Goal: Task Accomplishment & Management: Use online tool/utility

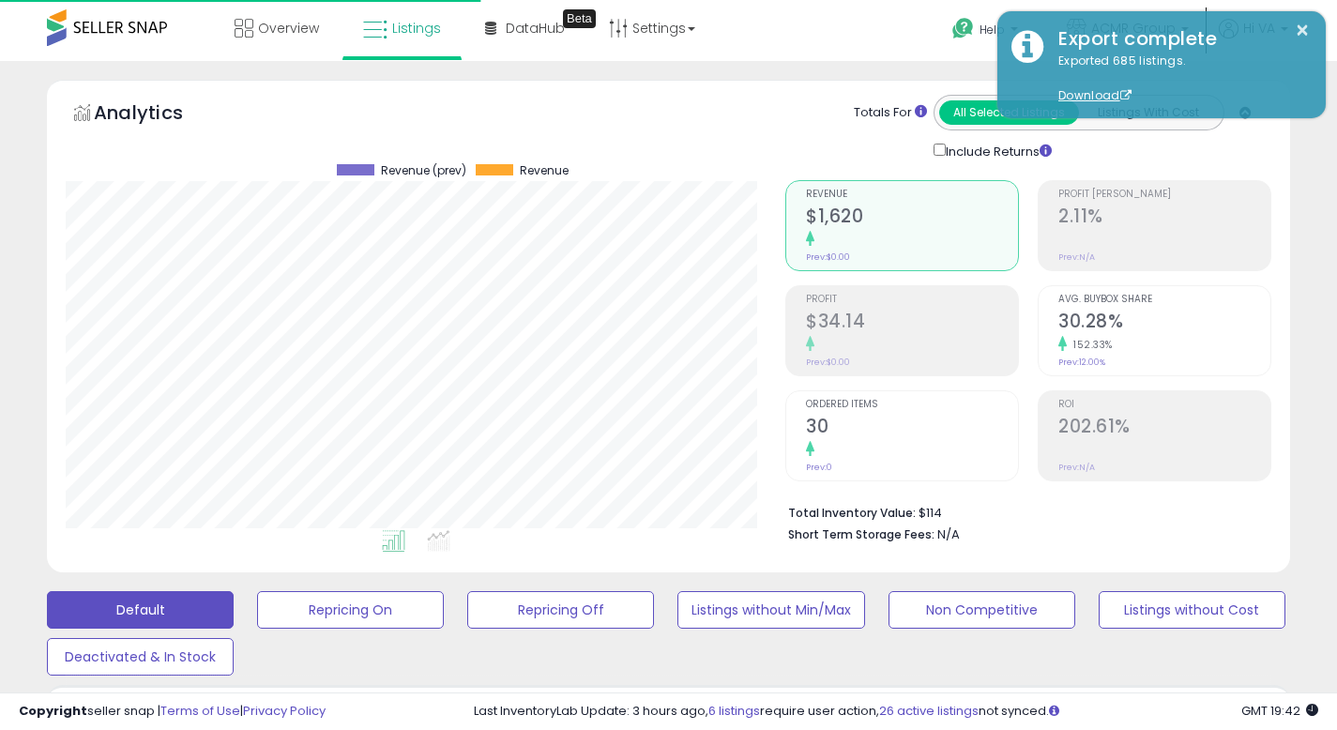
select select "**********"
select select "***"
select select "*"
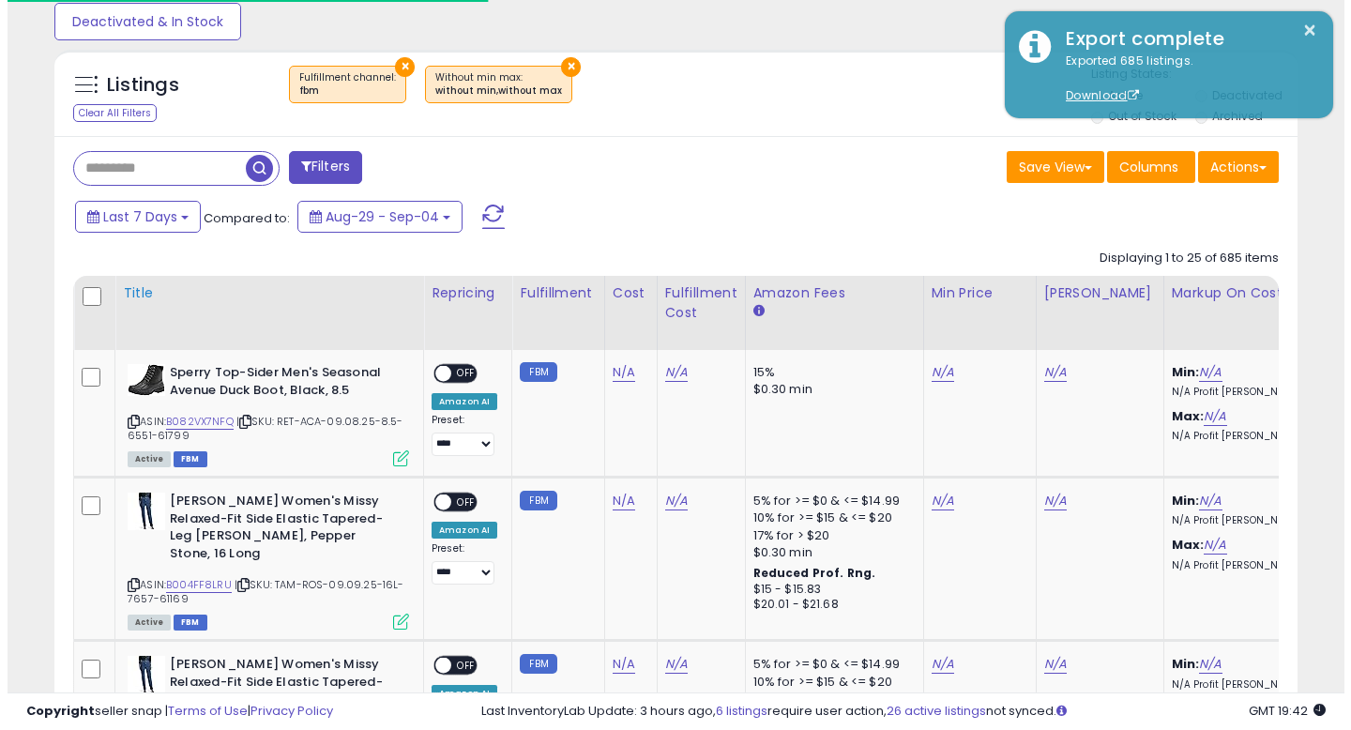
scroll to position [385, 720]
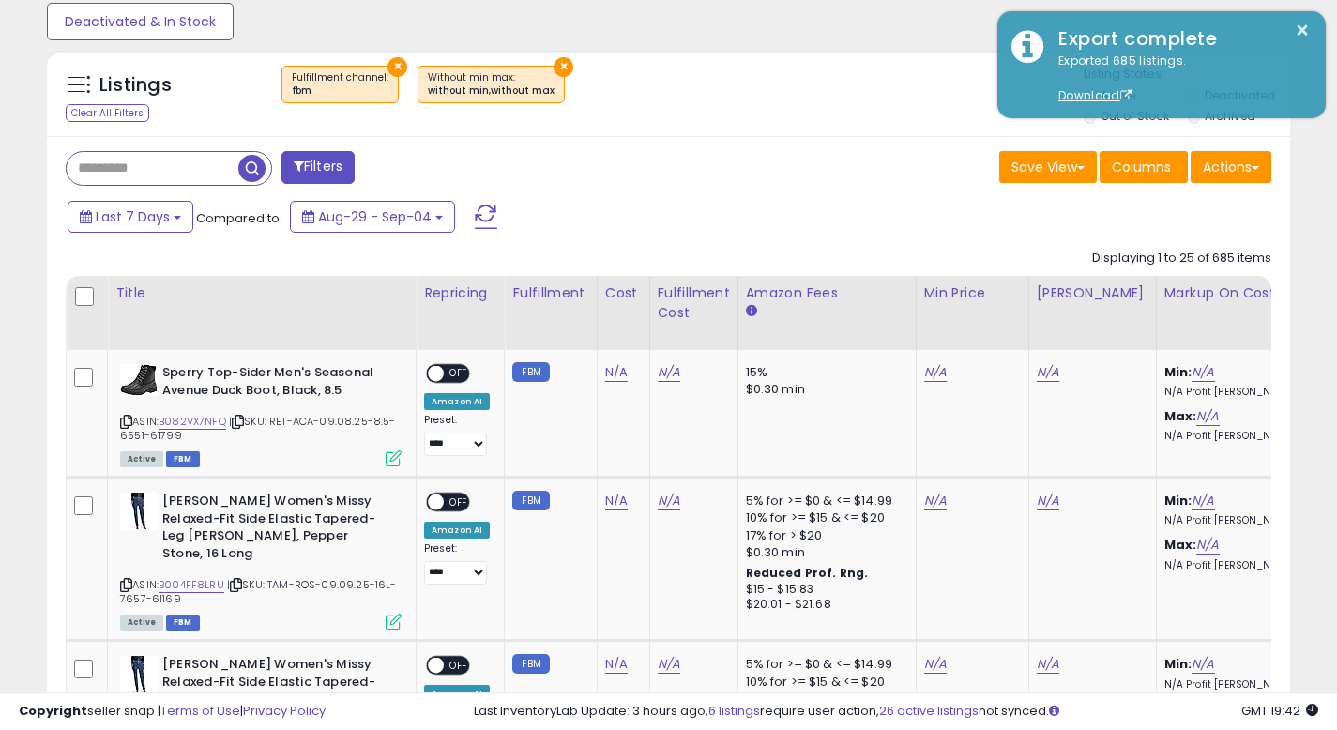
click at [345, 175] on button "Filters" at bounding box center [318, 167] width 73 height 33
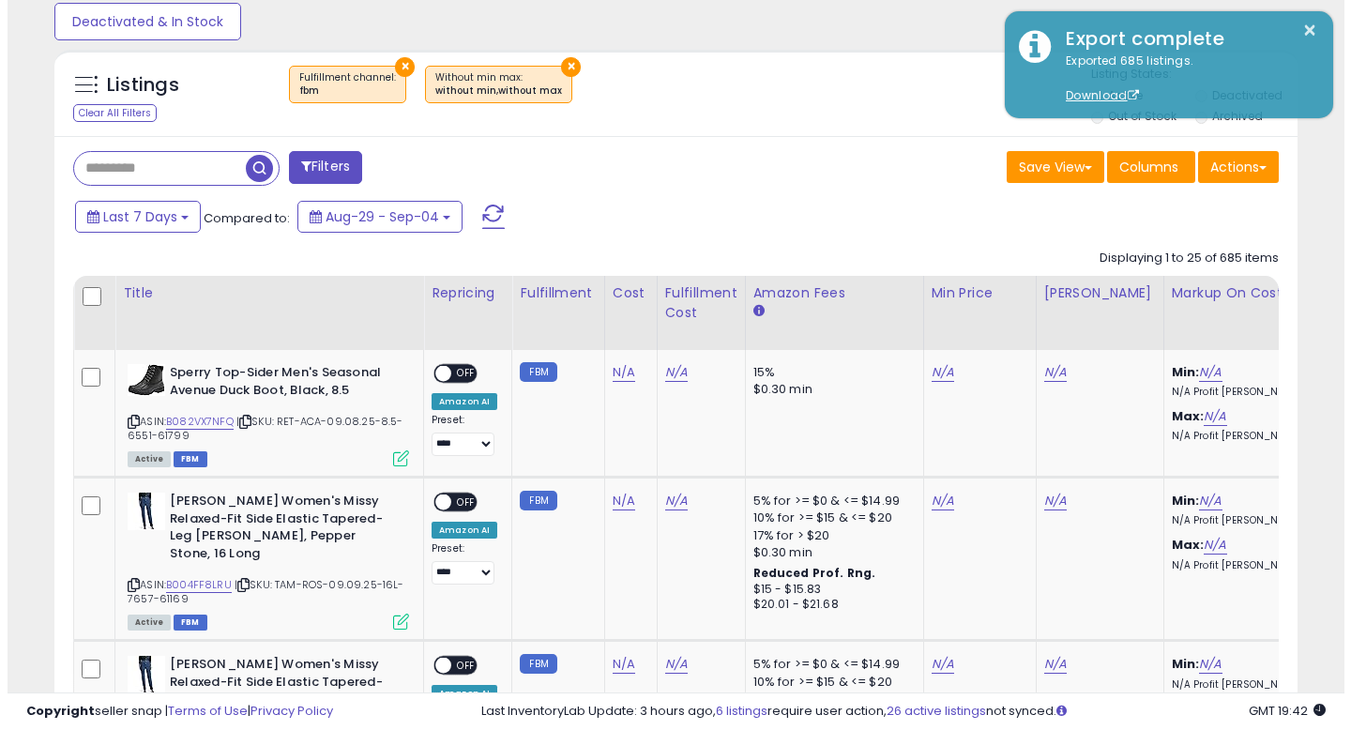
scroll to position [385, 727]
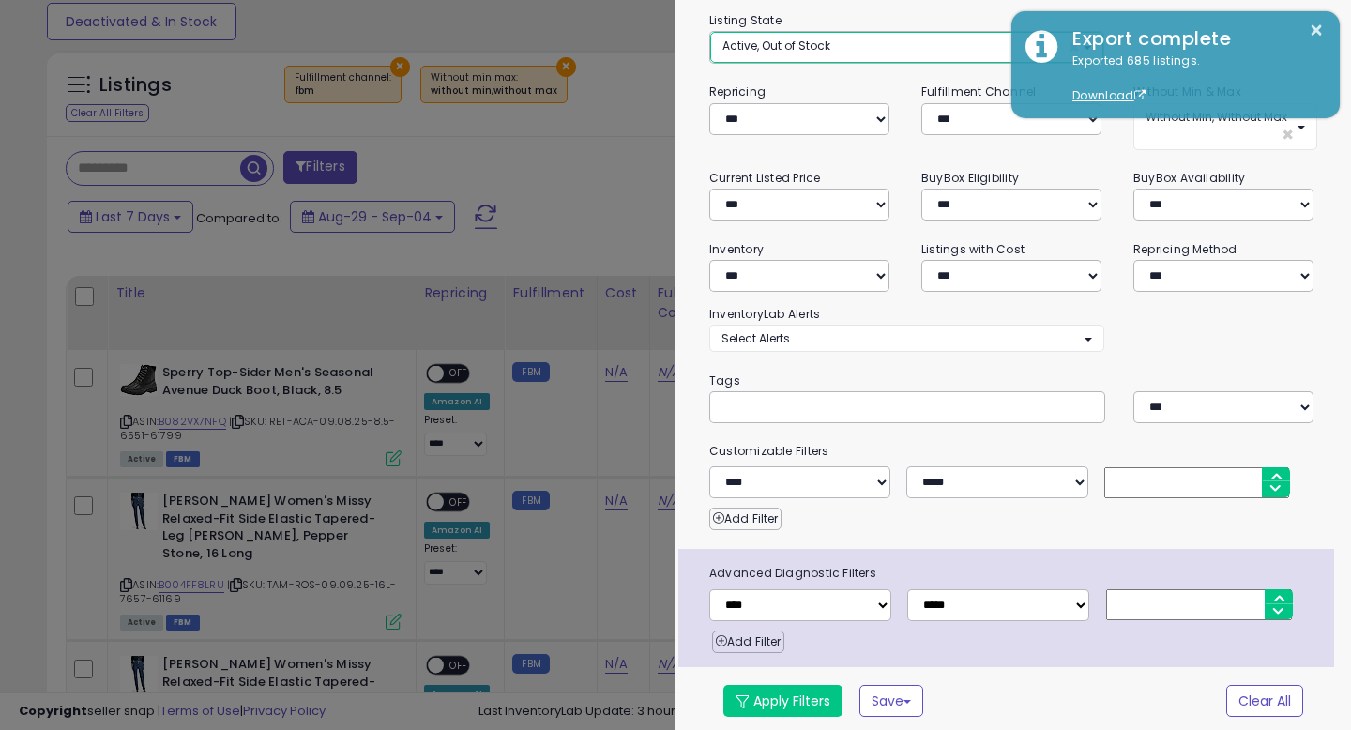
click at [896, 56] on button "Active, Out of Stock ×" at bounding box center [906, 47] width 393 height 31
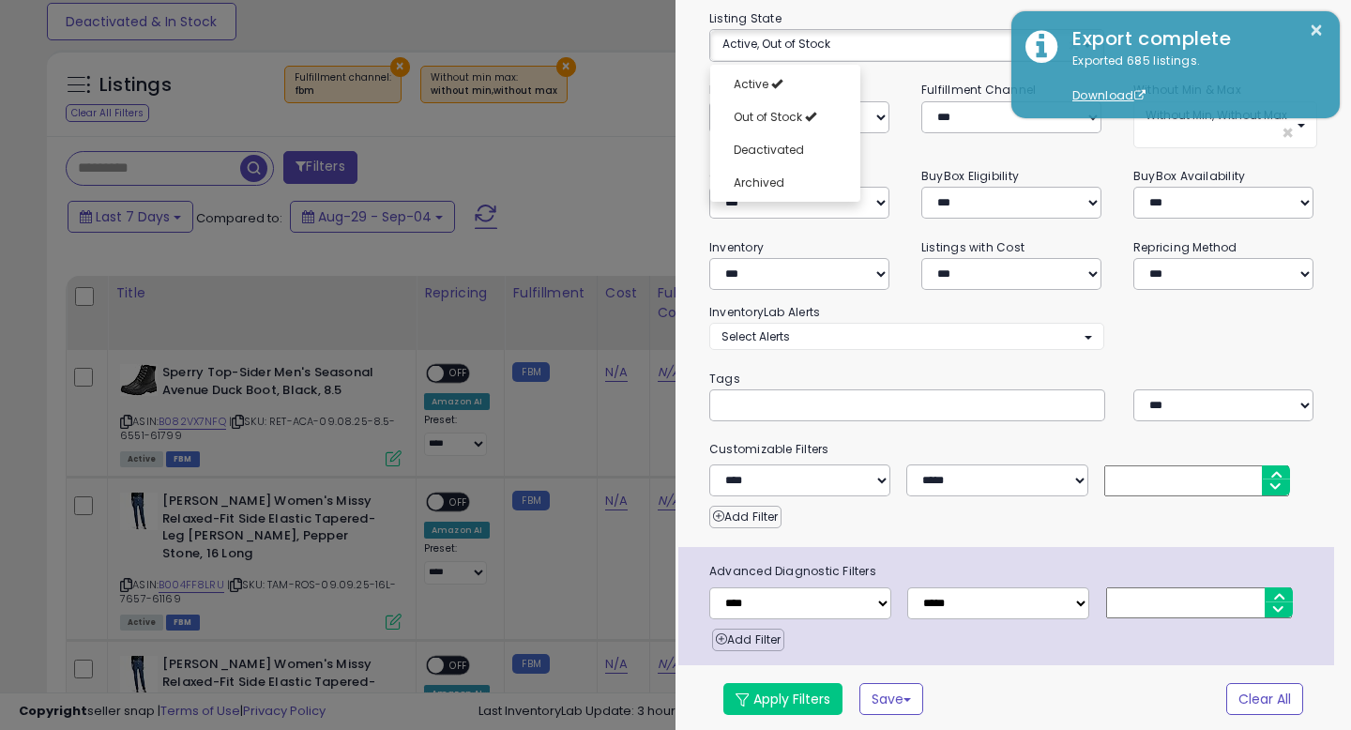
scroll to position [0, 0]
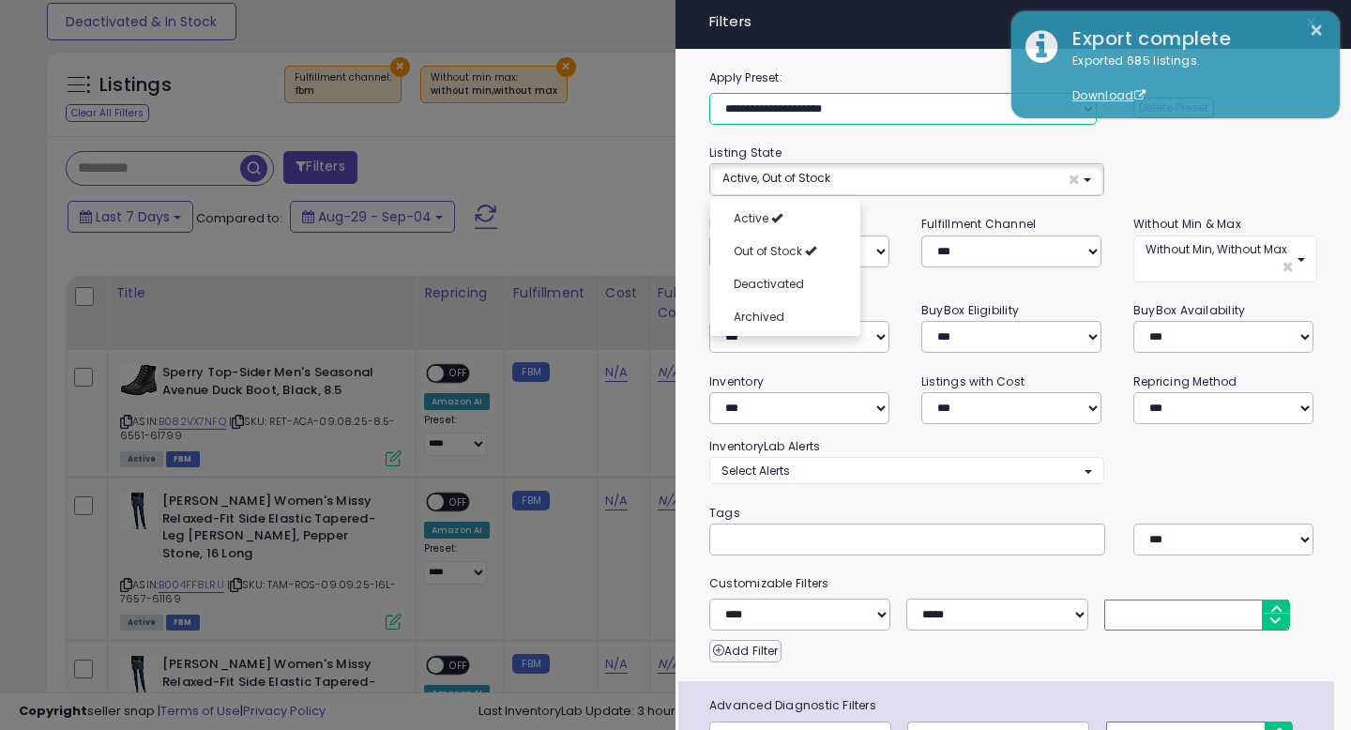
click at [806, 116] on select "**********" at bounding box center [904, 109] width 388 height 32
select select "**********"
click at [710, 93] on select "**********" at bounding box center [904, 109] width 388 height 32
select select "***"
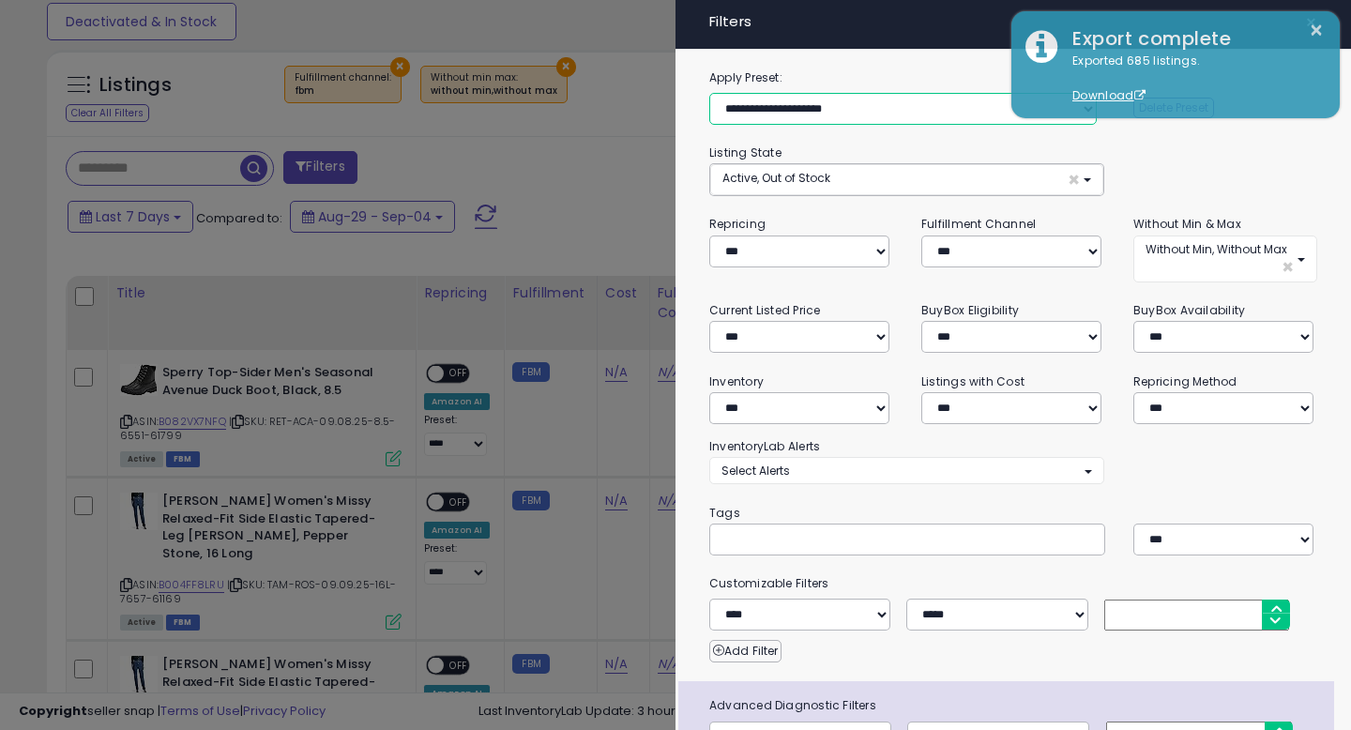
select select "*"
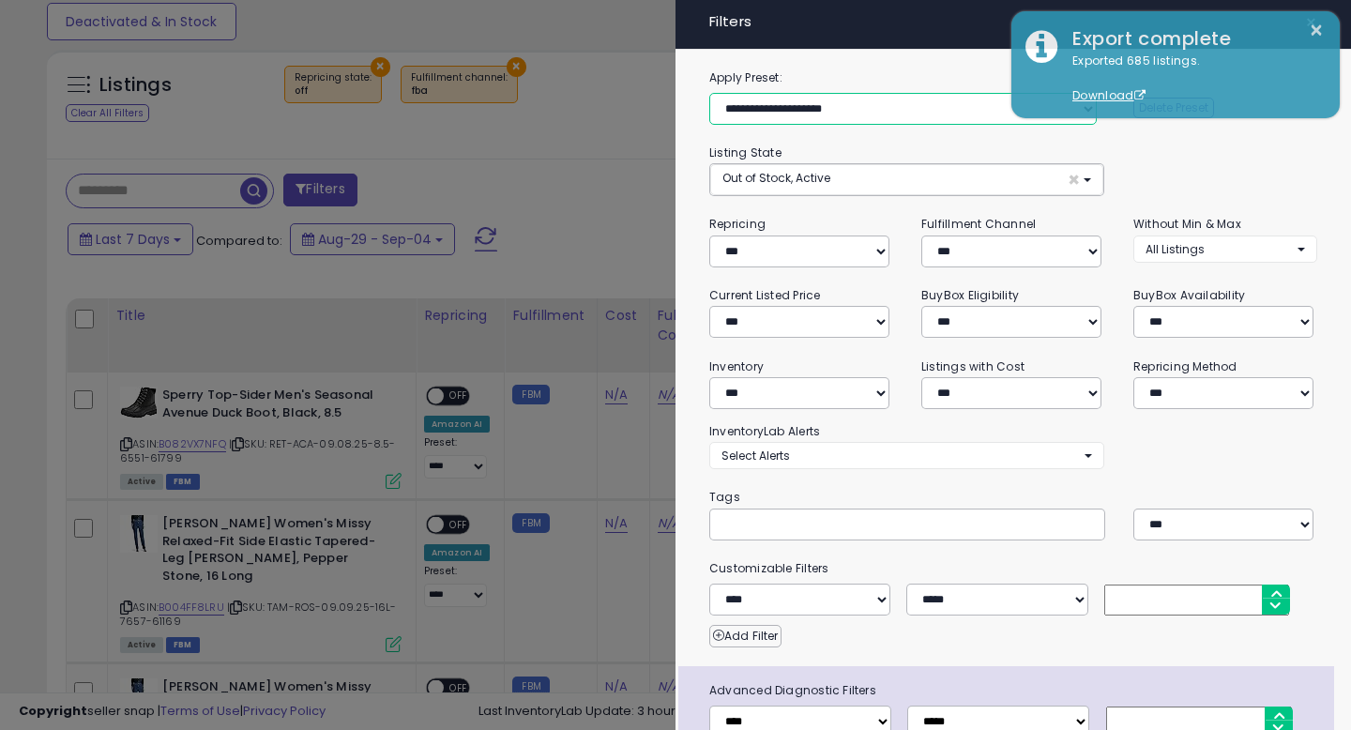
scroll to position [119, 0]
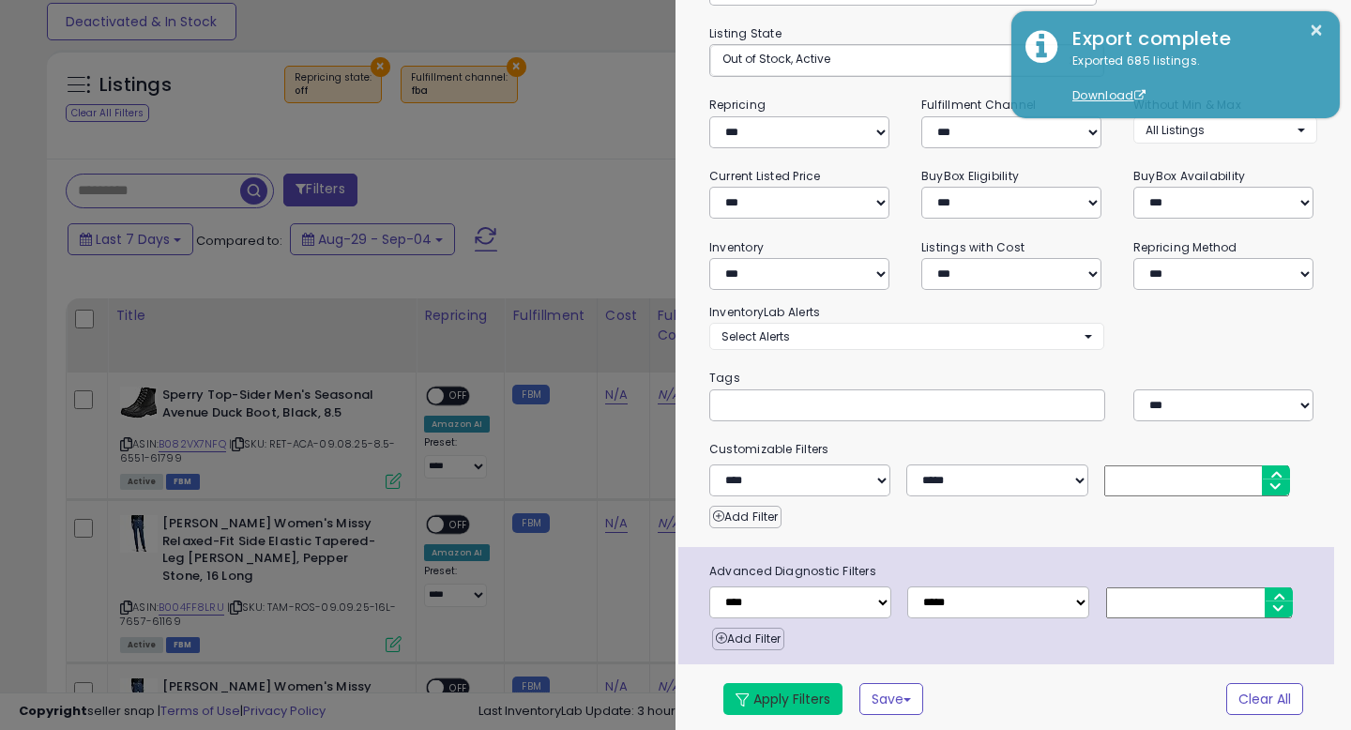
click at [801, 693] on button "Apply Filters" at bounding box center [783, 699] width 119 height 32
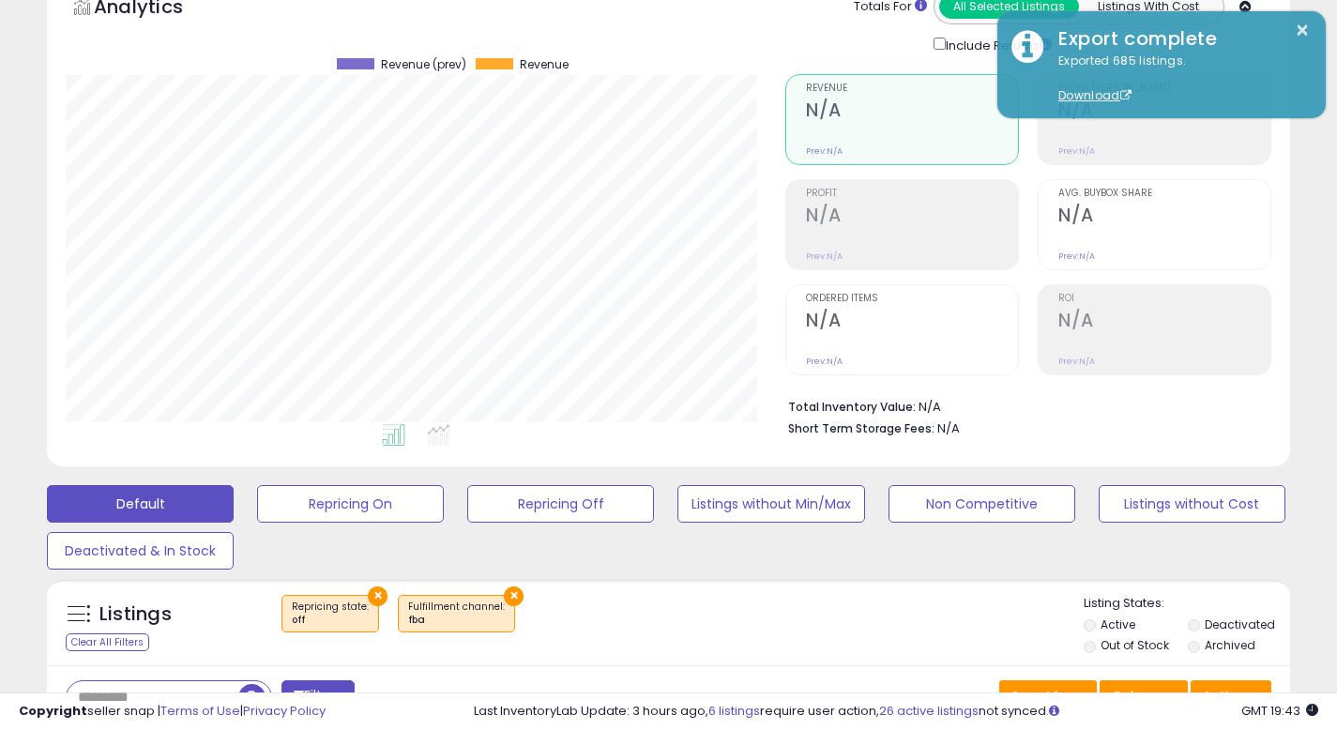
scroll to position [203, 0]
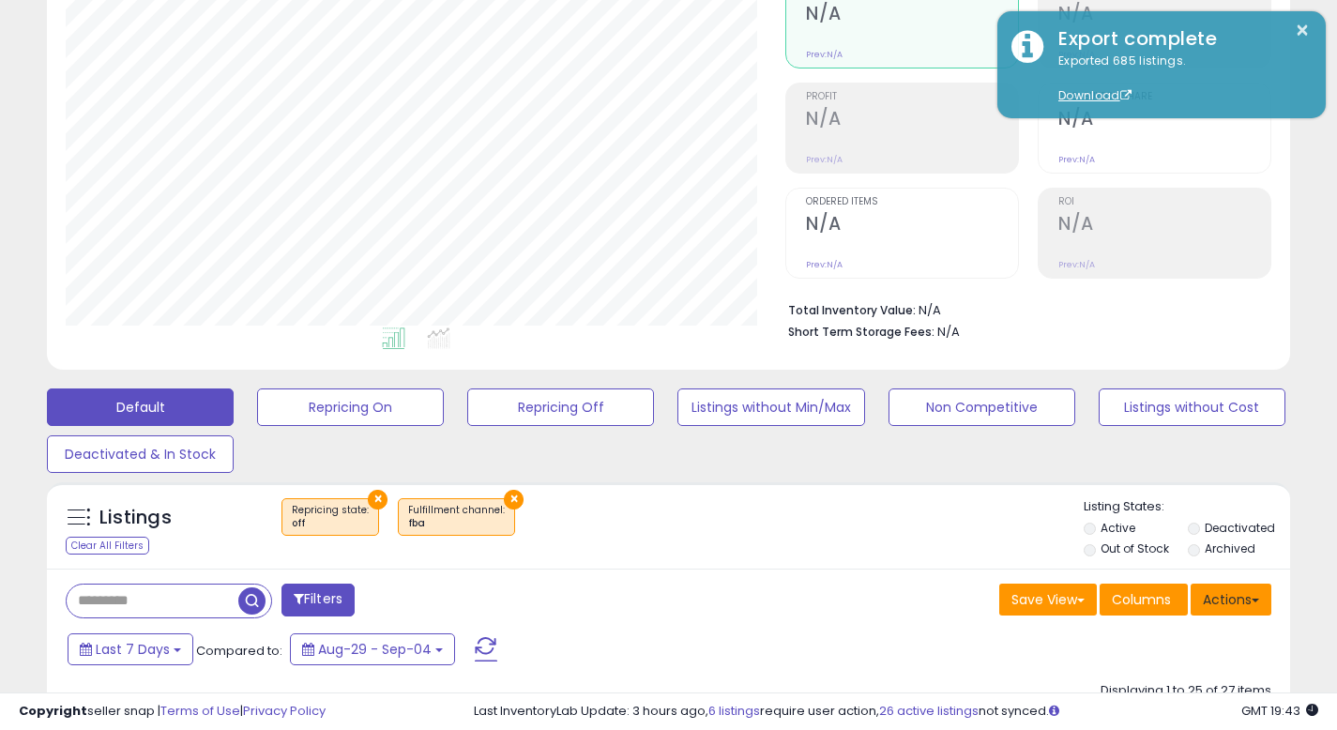
click at [1224, 592] on button "Actions" at bounding box center [1231, 600] width 81 height 32
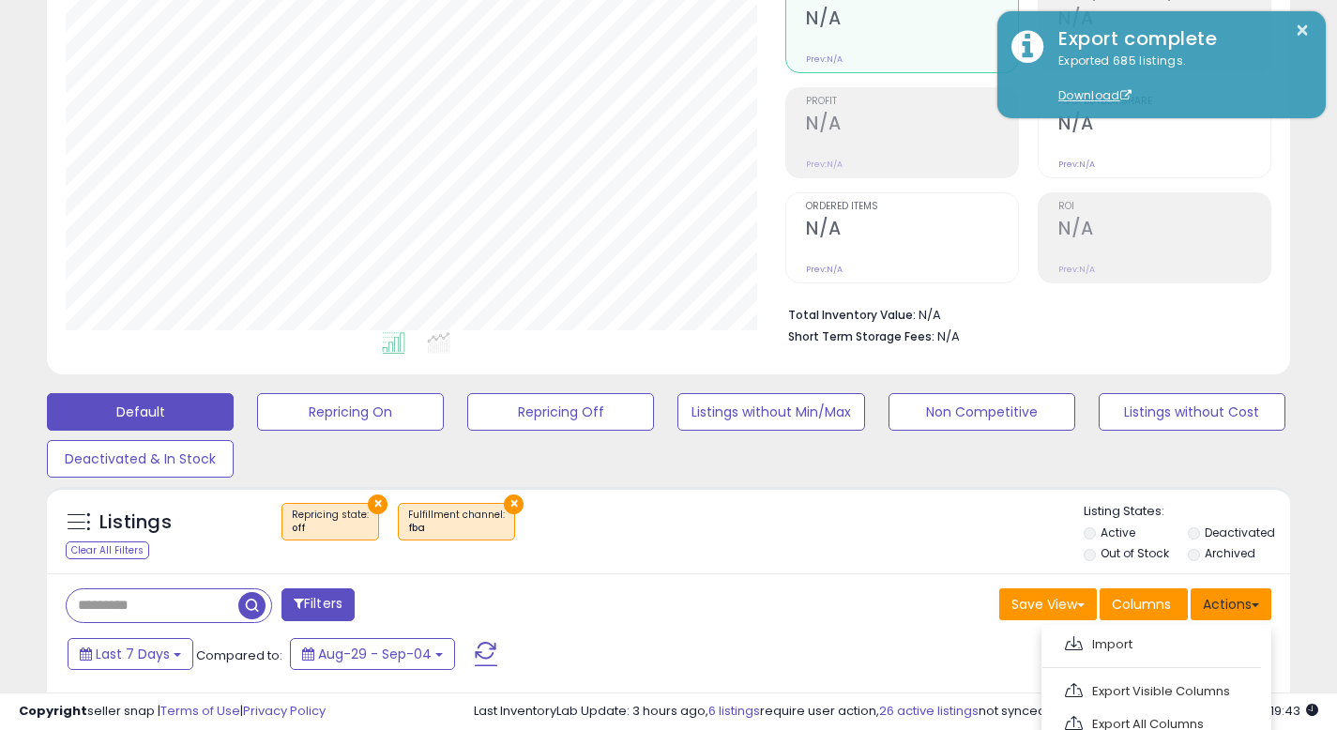
scroll to position [252, 0]
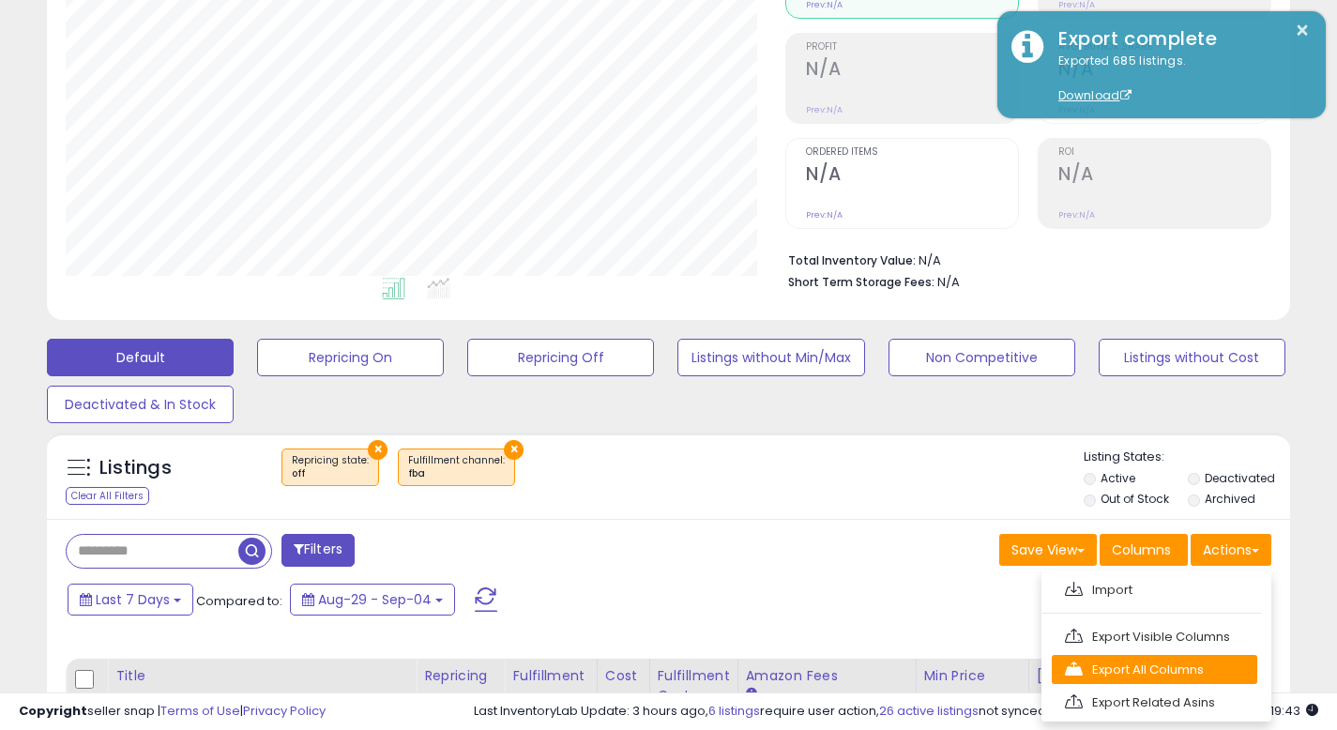
click at [1209, 676] on link "Export All Columns" at bounding box center [1155, 669] width 206 height 29
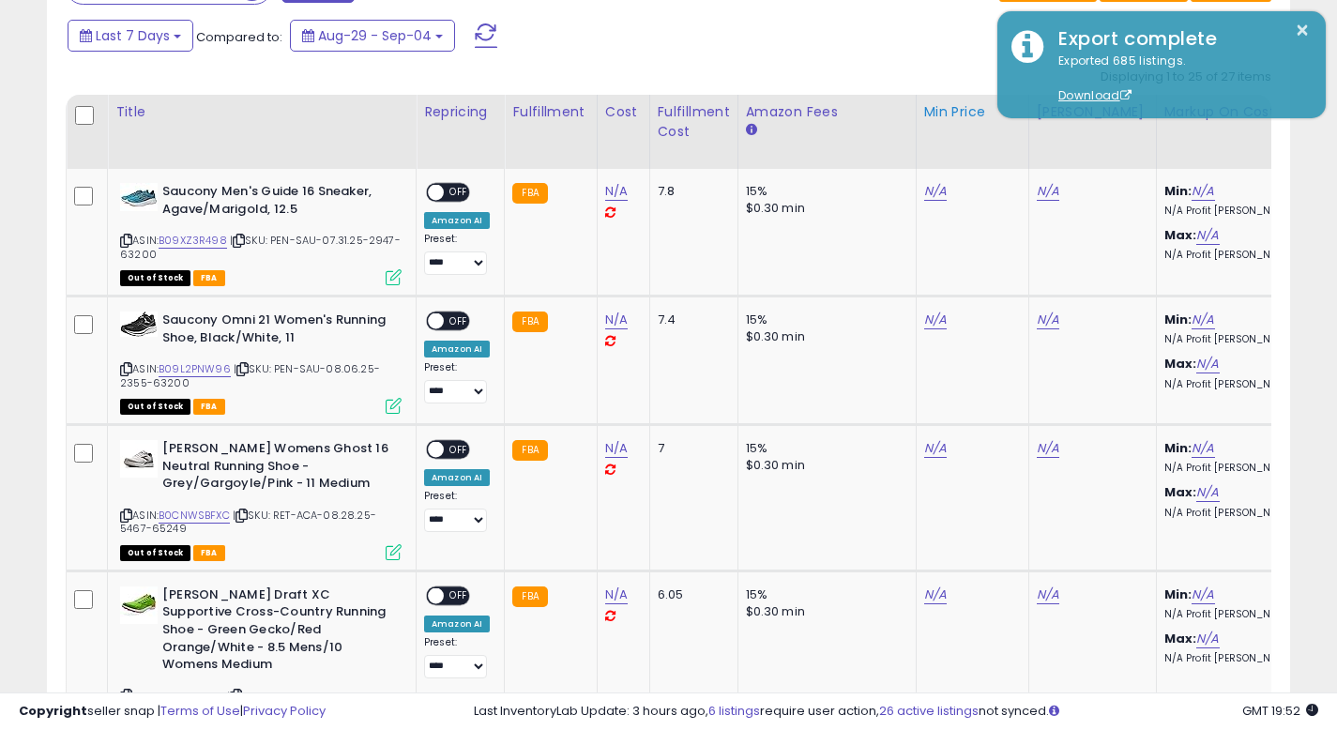
scroll to position [546, 0]
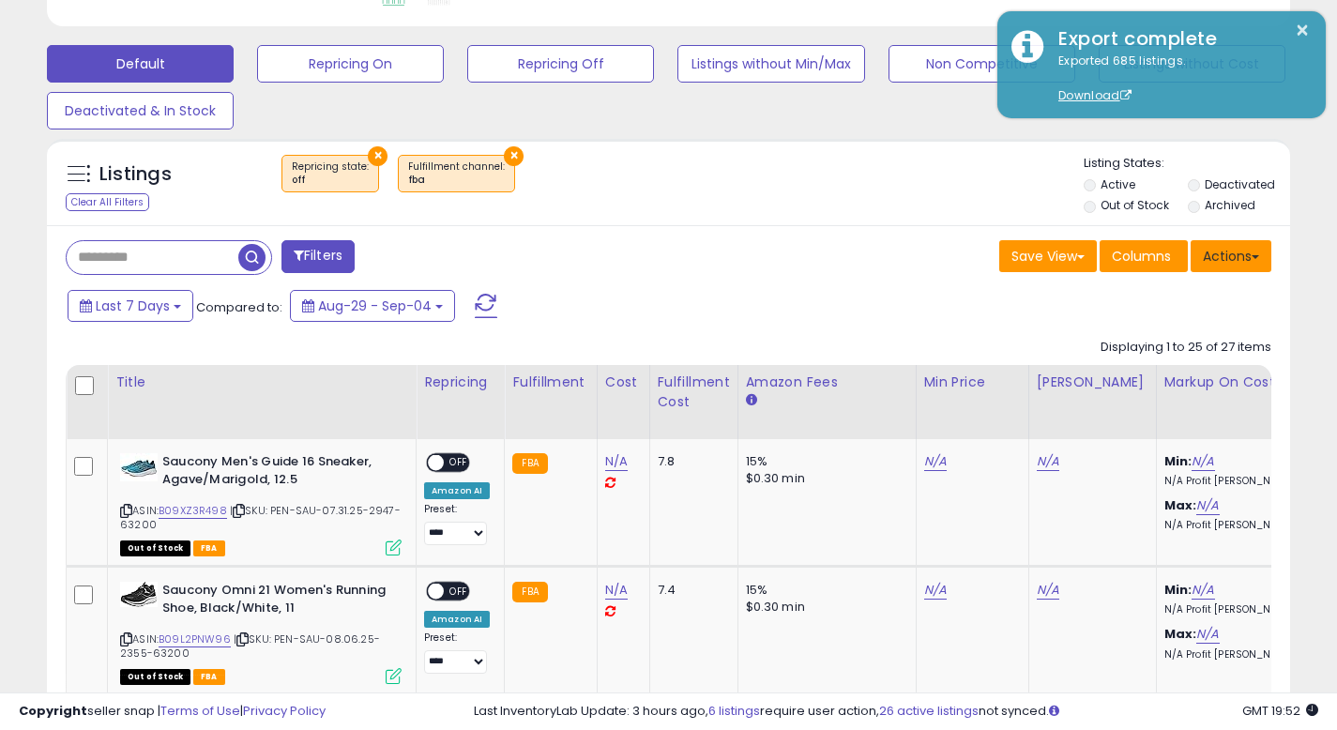
click at [1241, 266] on button "Actions" at bounding box center [1231, 256] width 81 height 32
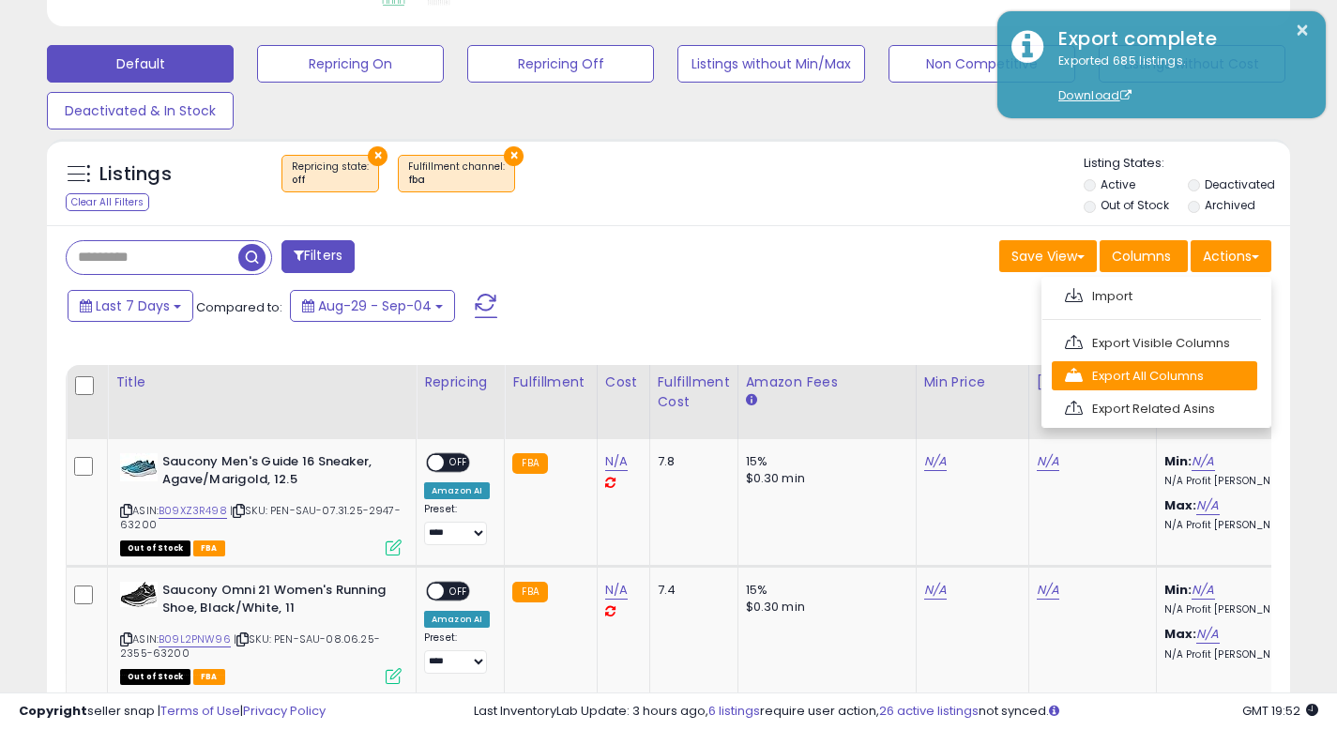
click at [1201, 372] on link "Export All Columns" at bounding box center [1155, 375] width 206 height 29
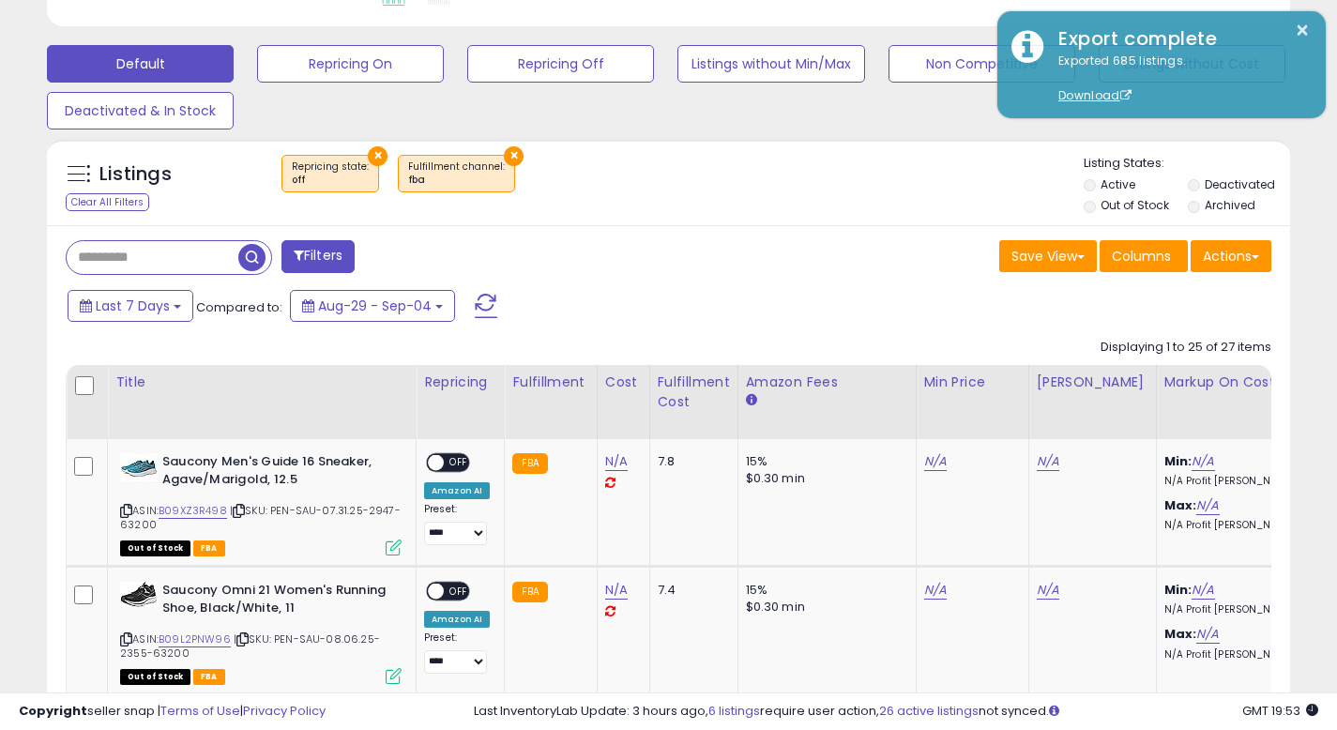
click at [880, 187] on div "× Repricing state : off × Fulfillment channel : fba" at bounding box center [671, 181] width 826 height 53
click at [1259, 253] on button "Actions" at bounding box center [1231, 256] width 81 height 32
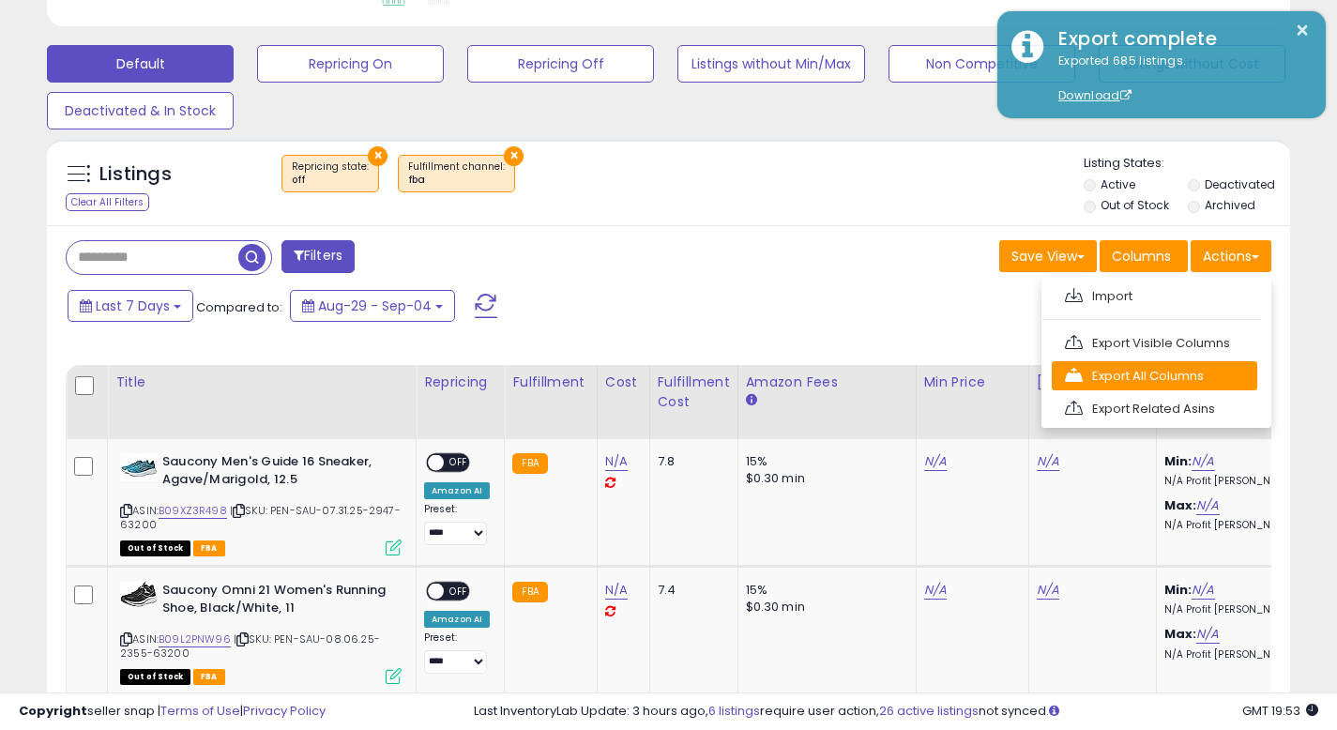
click at [1171, 383] on link "Export All Columns" at bounding box center [1155, 375] width 206 height 29
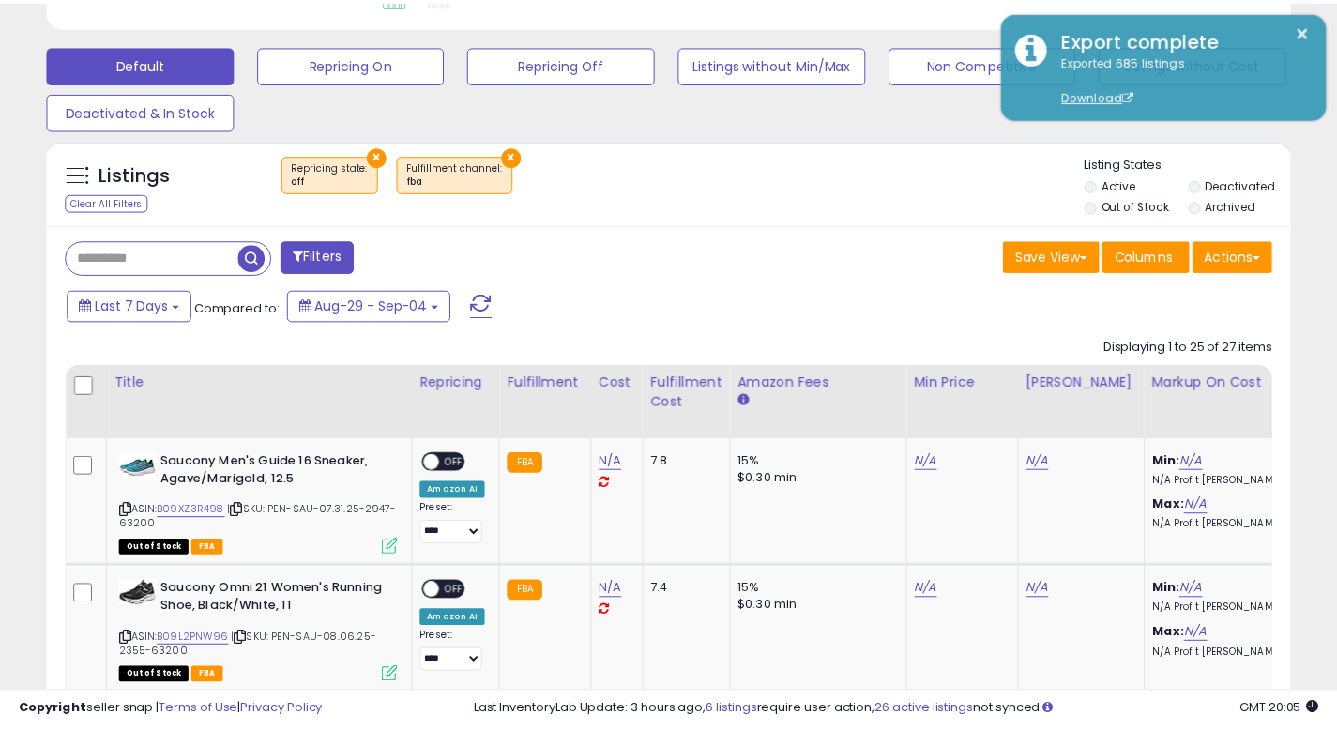
scroll to position [938137, 937802]
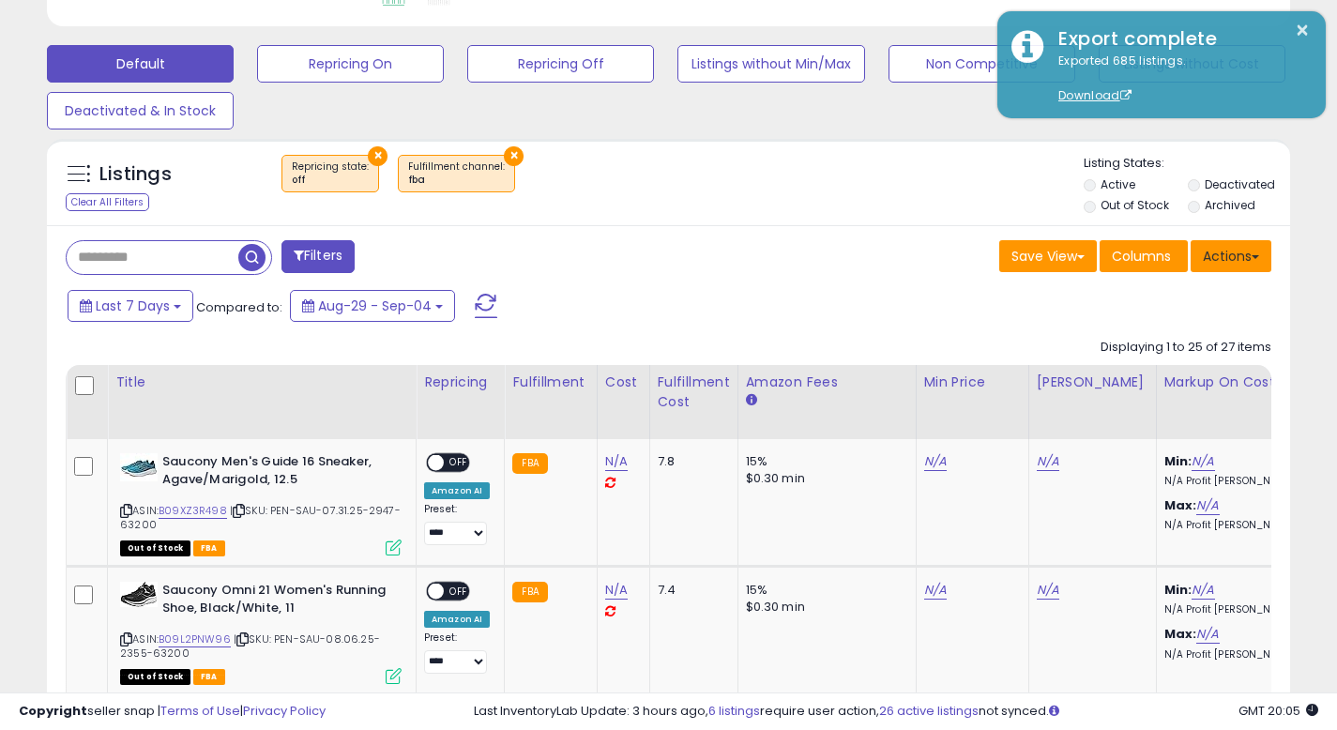
click at [1232, 264] on button "Actions" at bounding box center [1231, 256] width 81 height 32
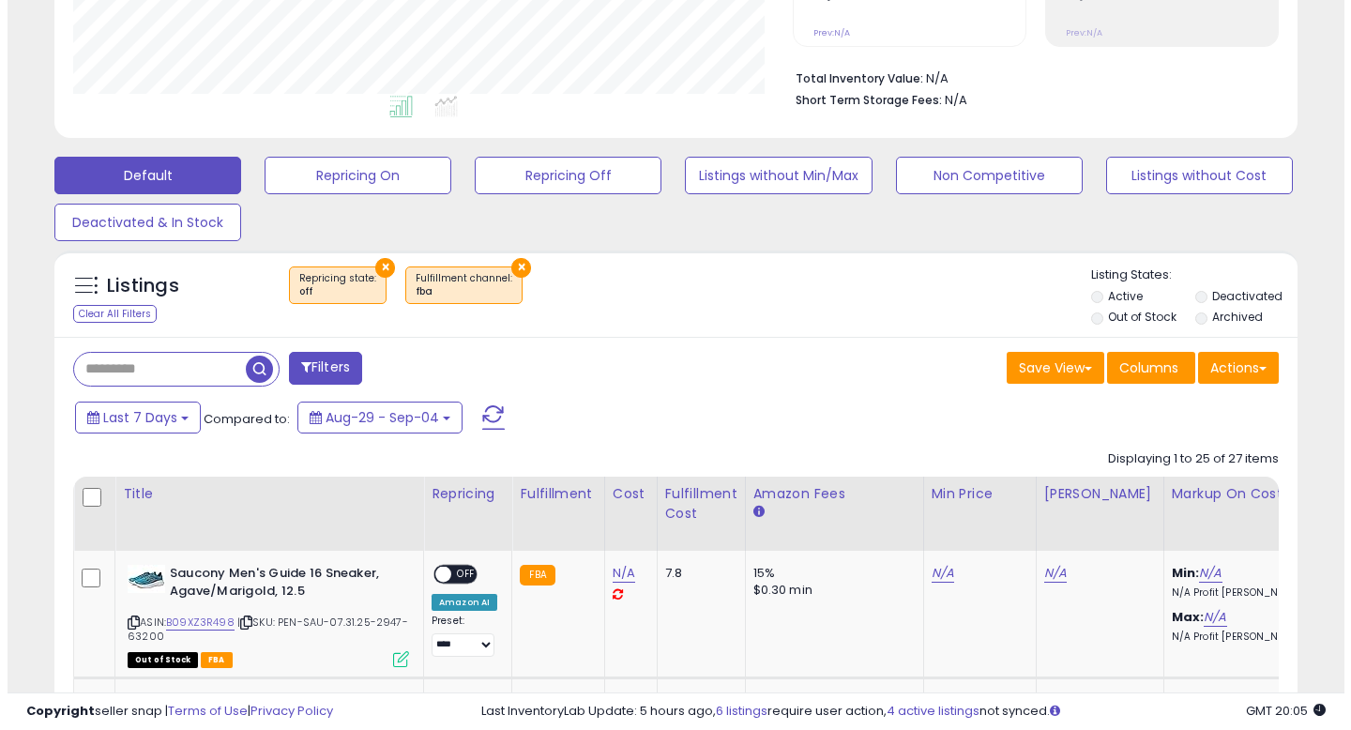
scroll to position [385, 720]
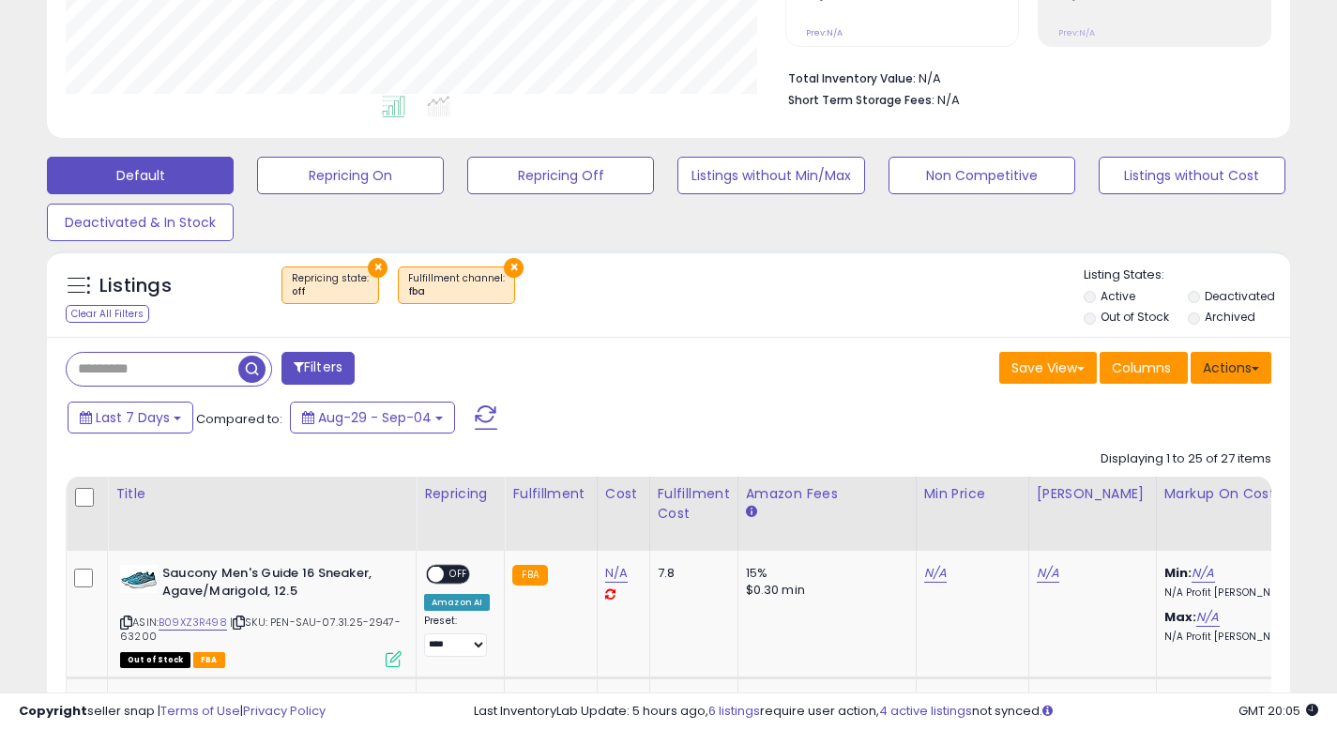
click at [1236, 366] on button "Actions" at bounding box center [1231, 368] width 81 height 32
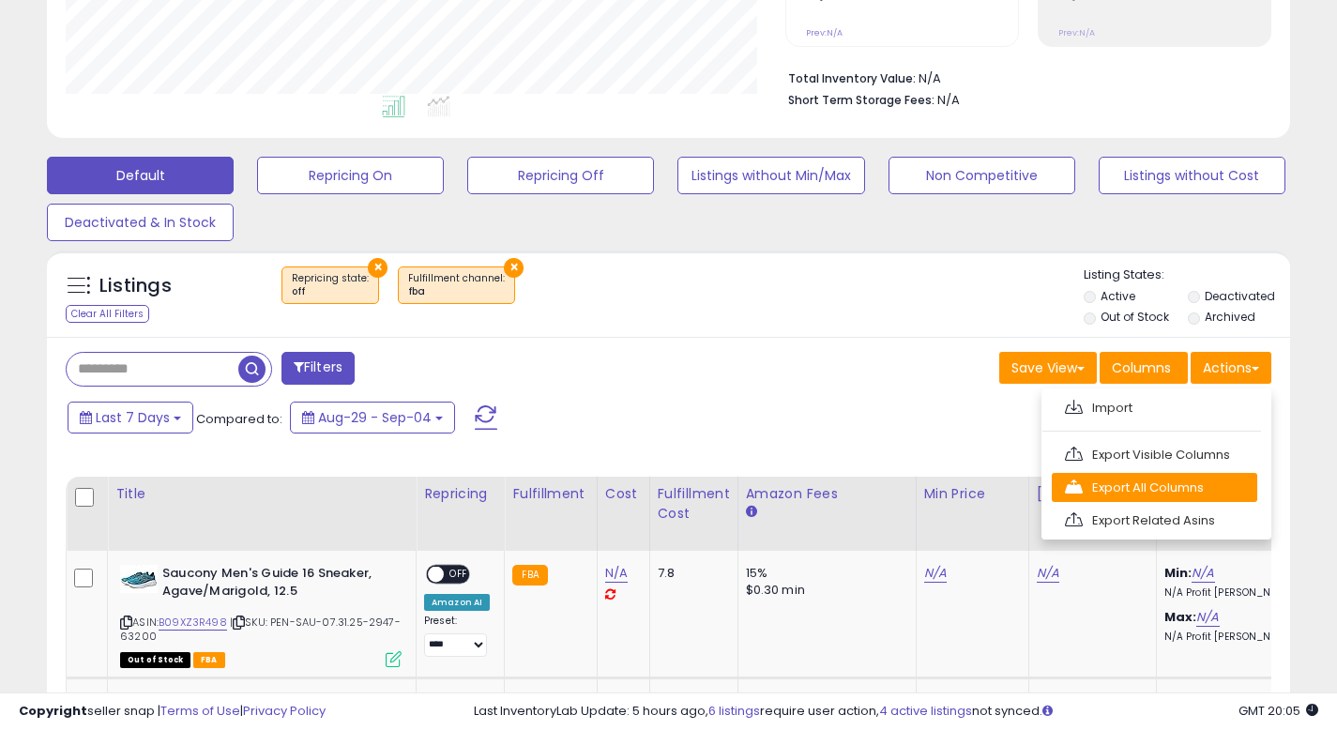
click at [1205, 489] on link "Export All Columns" at bounding box center [1155, 487] width 206 height 29
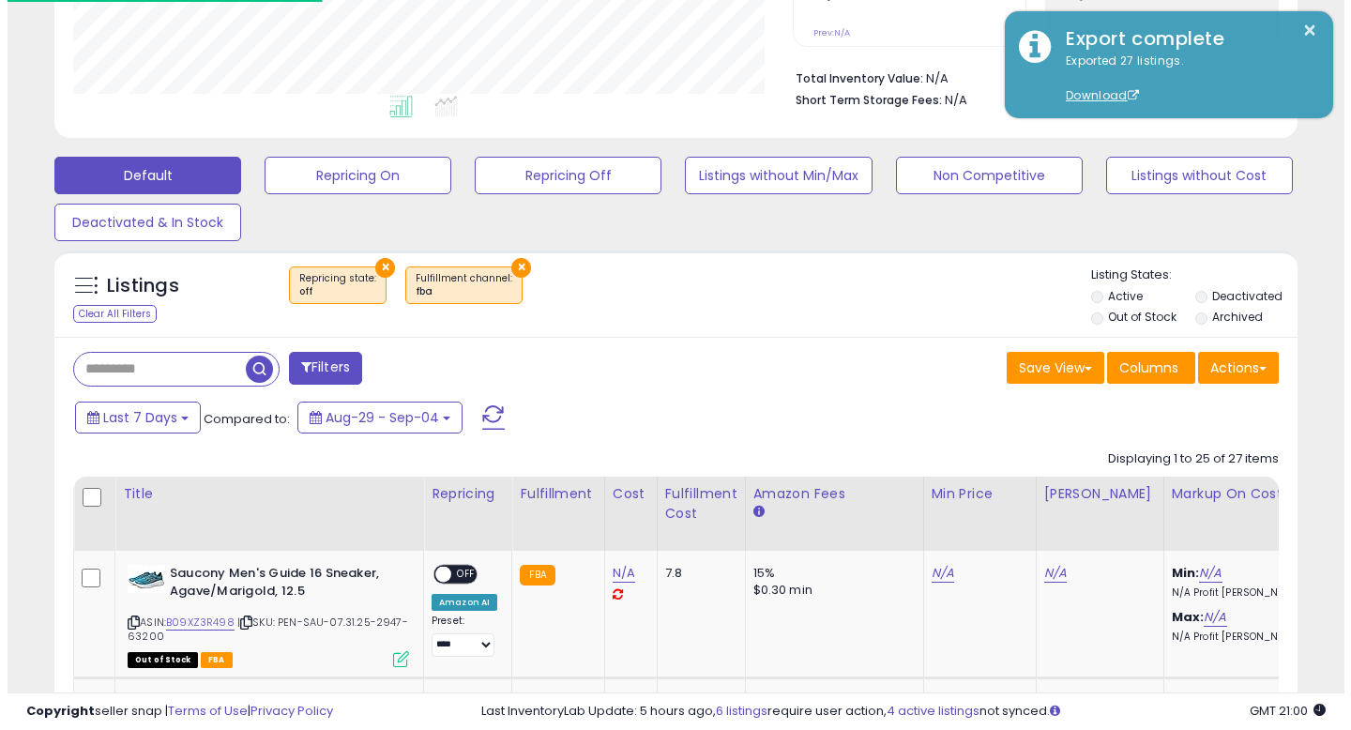
scroll to position [938137, 937802]
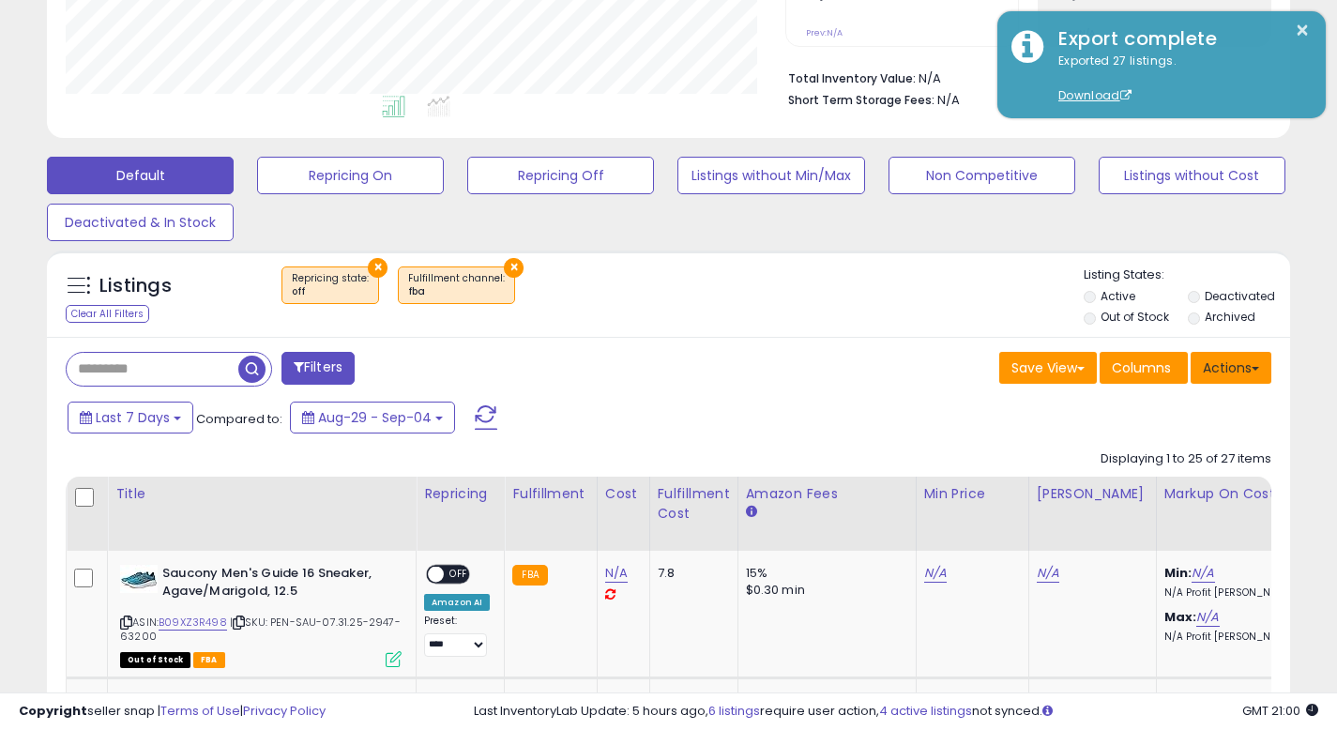
click at [1259, 375] on button "Actions" at bounding box center [1231, 368] width 81 height 32
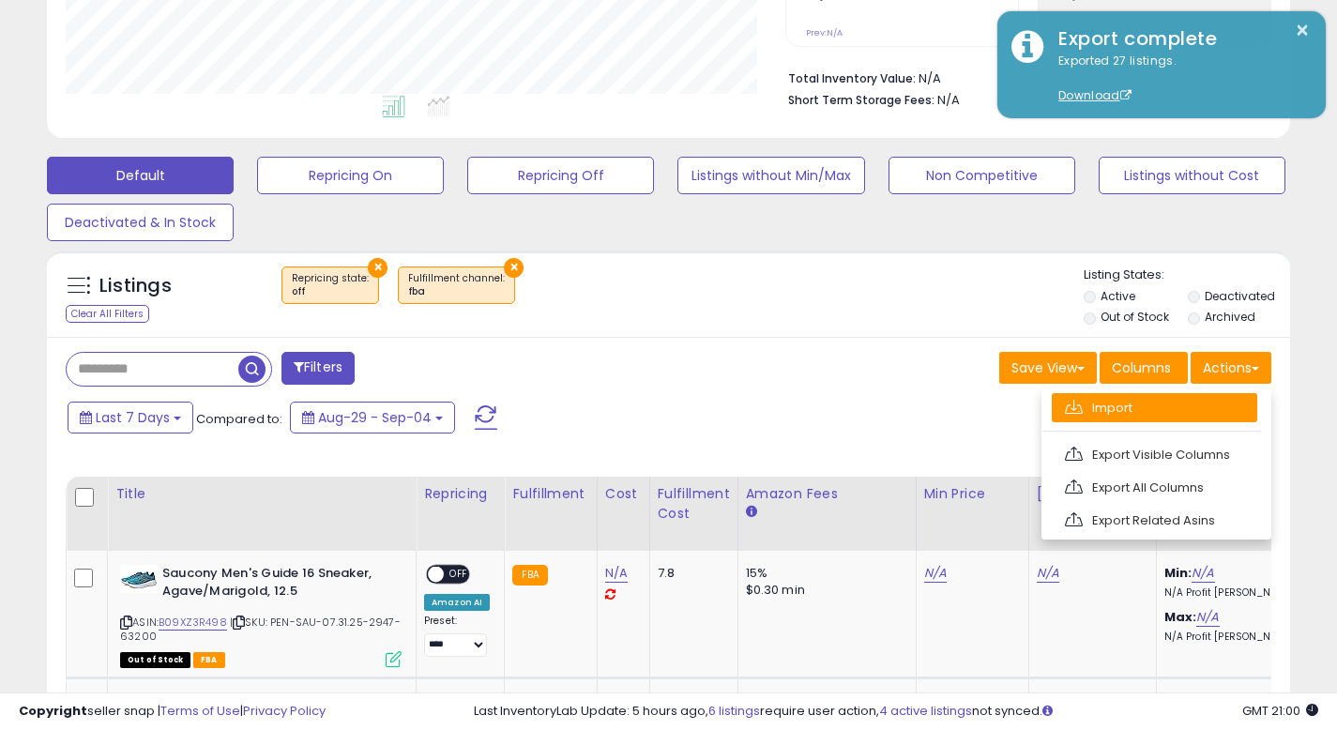
click at [1157, 420] on link "Import" at bounding box center [1155, 407] width 206 height 29
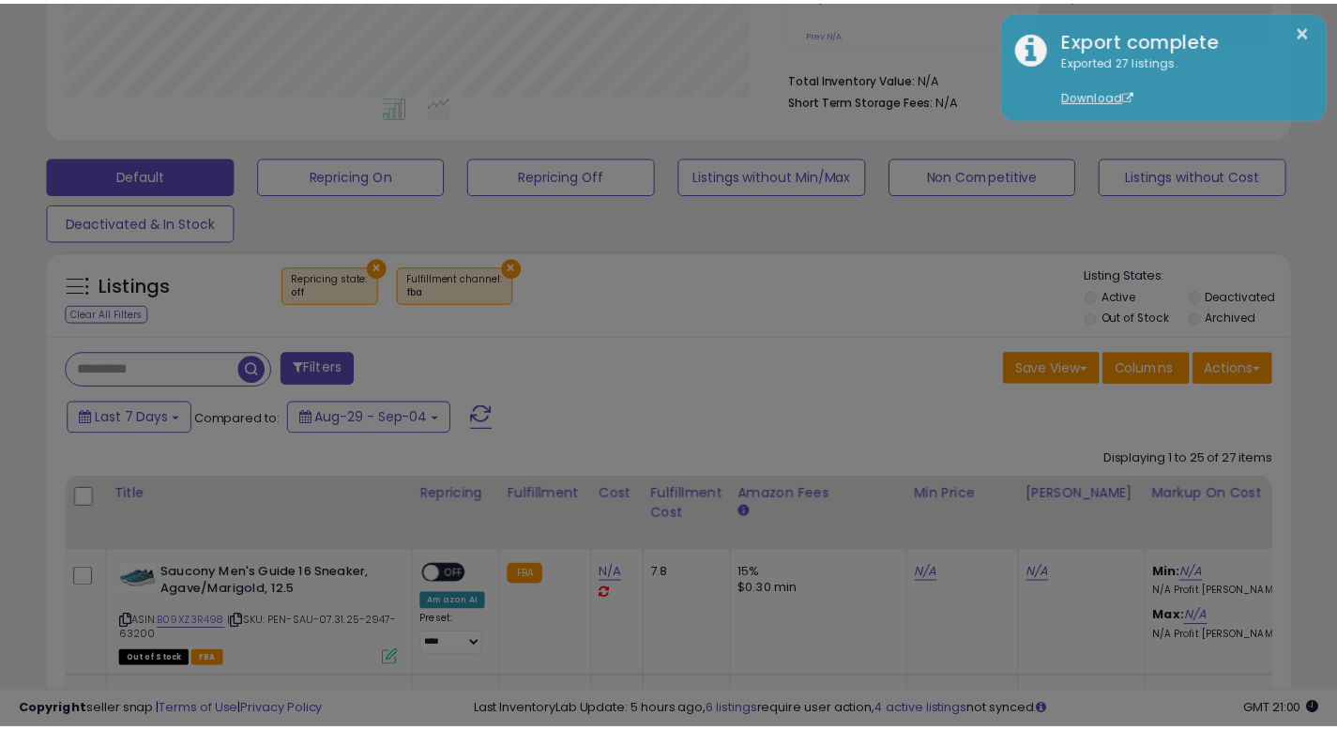
scroll to position [385, 727]
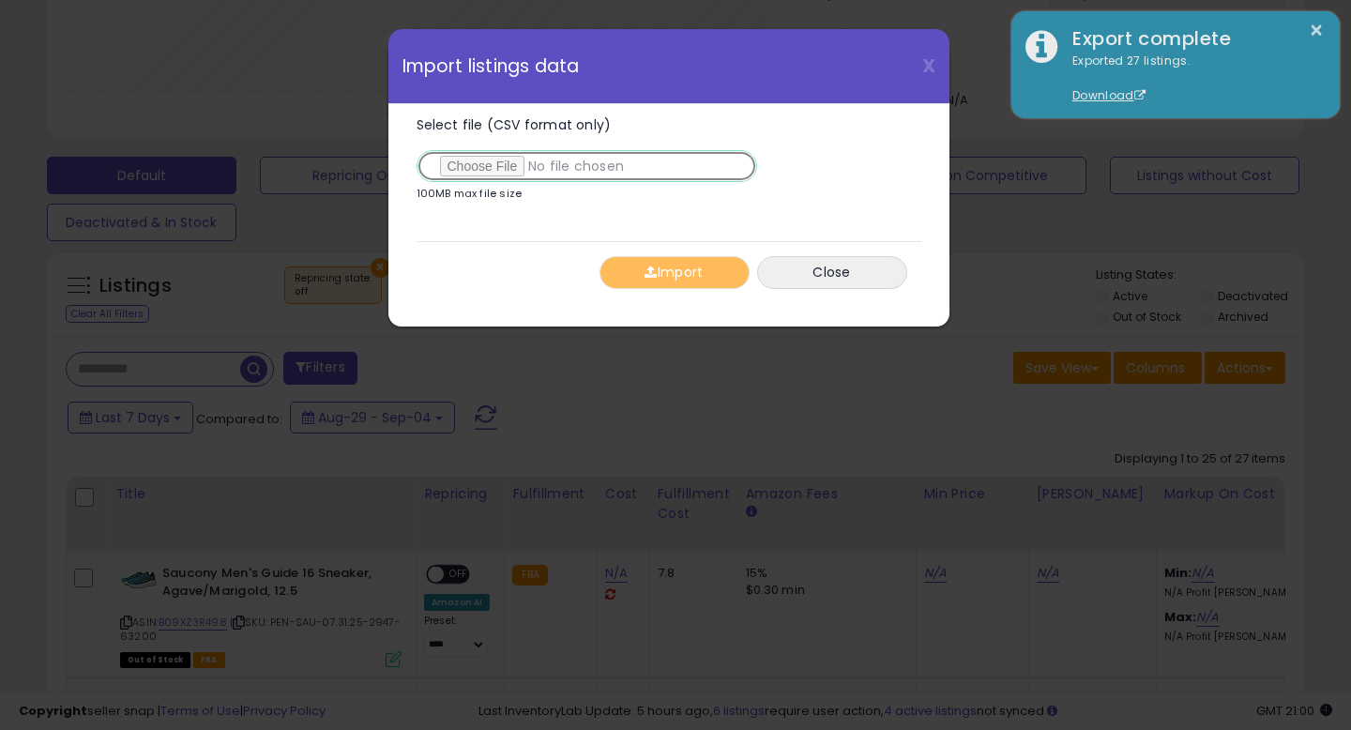
click at [480, 172] on input "Select file (CSV format only)" at bounding box center [587, 166] width 341 height 32
type input "**********"
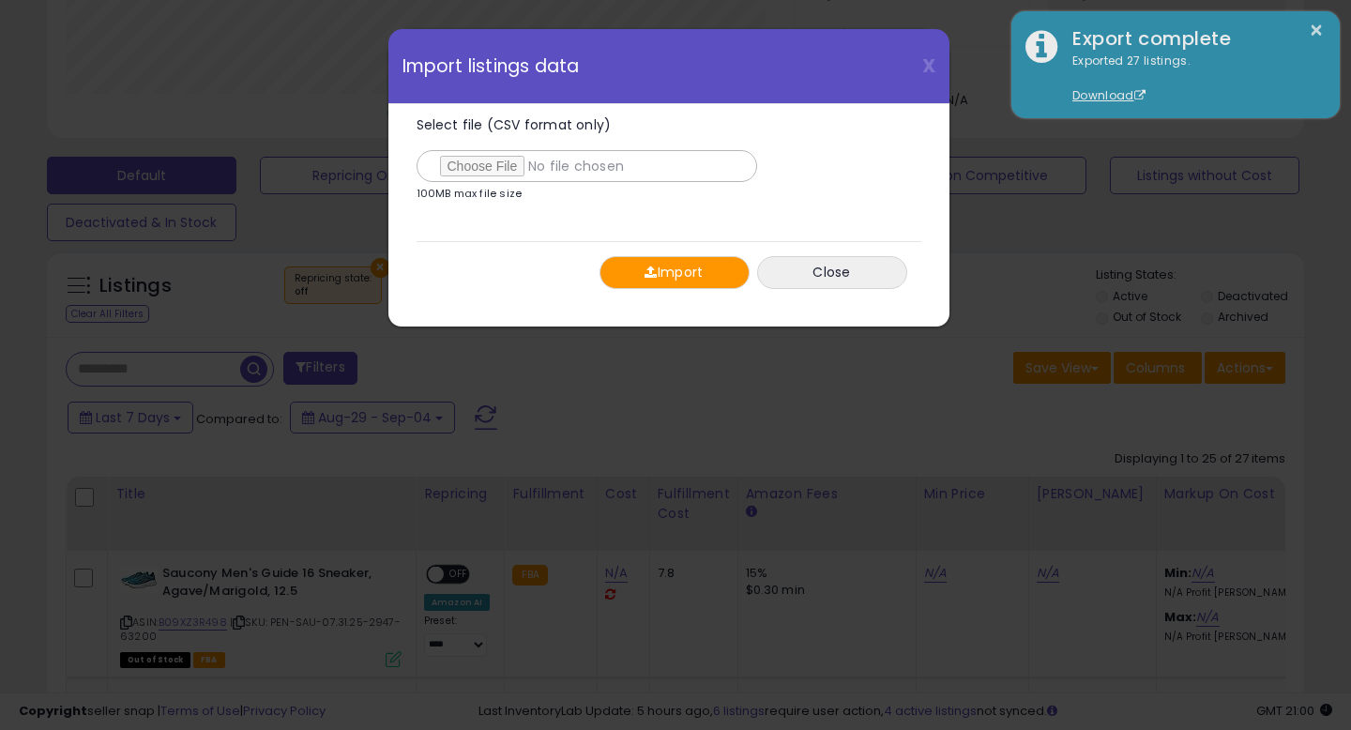
click at [713, 282] on button "Import" at bounding box center [675, 272] width 150 height 33
